Goal: Navigation & Orientation: Find specific page/section

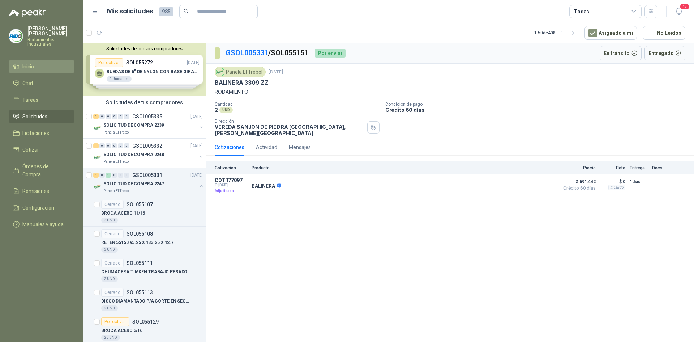
click at [21, 63] on li "Inicio" at bounding box center [41, 67] width 57 height 8
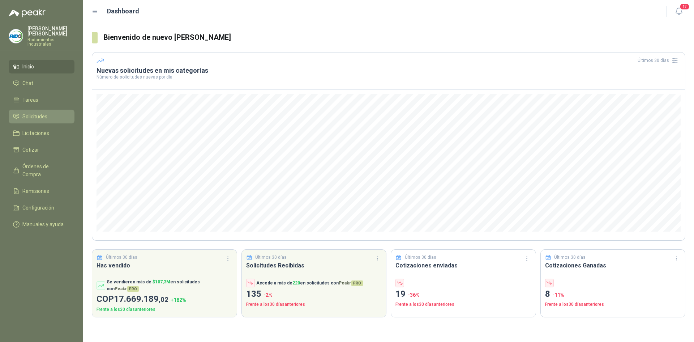
click at [40, 118] on link "Solicitudes" at bounding box center [42, 117] width 66 height 14
